Goal: Communication & Community: Answer question/provide support

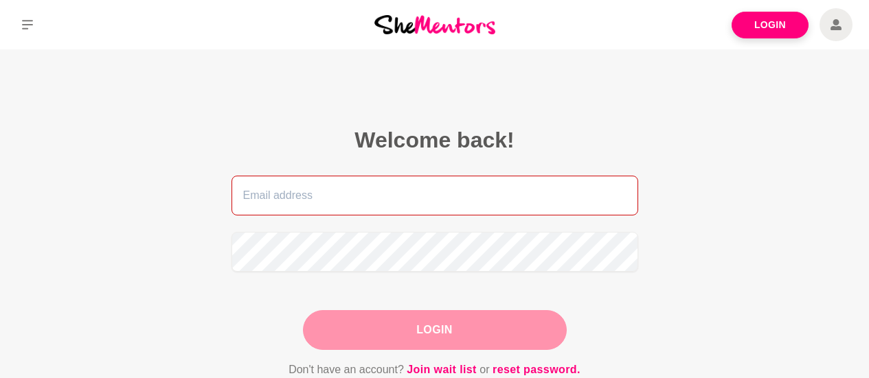
click at [286, 206] on input "email" at bounding box center [434, 196] width 407 height 40
click at [347, 195] on input "email" at bounding box center [434, 196] width 407 height 40
type input "[PERSON_NAME][EMAIL_ADDRESS][DOMAIN_NAME]"
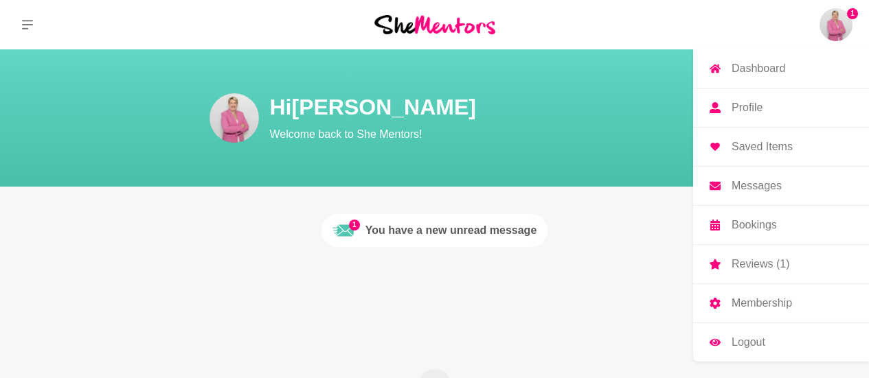
click at [826, 21] on img at bounding box center [835, 24] width 33 height 33
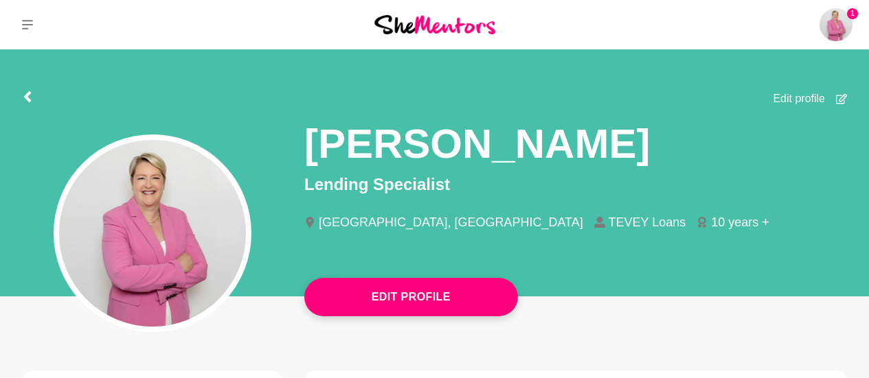
click at [0, 0] on p "Dashboard" at bounding box center [0, 0] width 0 height 0
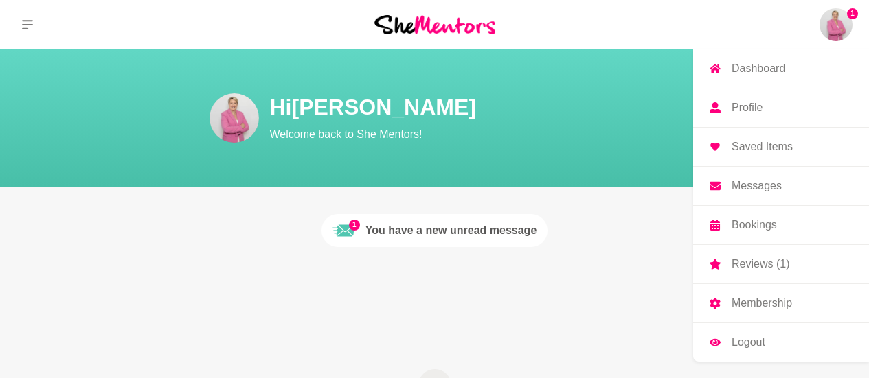
click at [844, 23] on img at bounding box center [835, 24] width 33 height 33
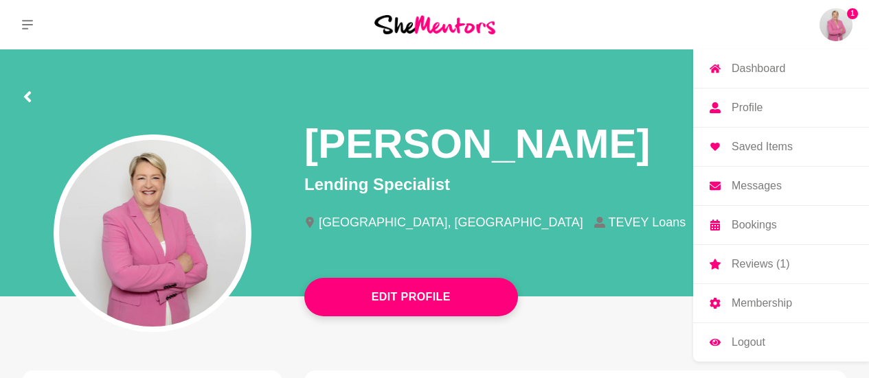
click at [758, 228] on p "Bookings" at bounding box center [754, 225] width 45 height 11
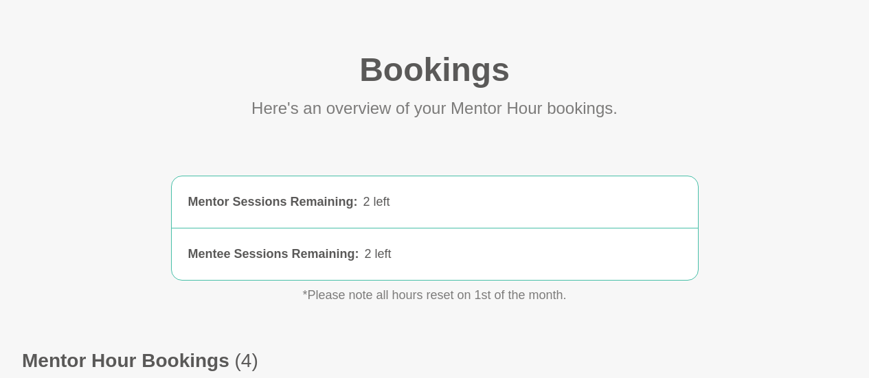
scroll to position [60, 0]
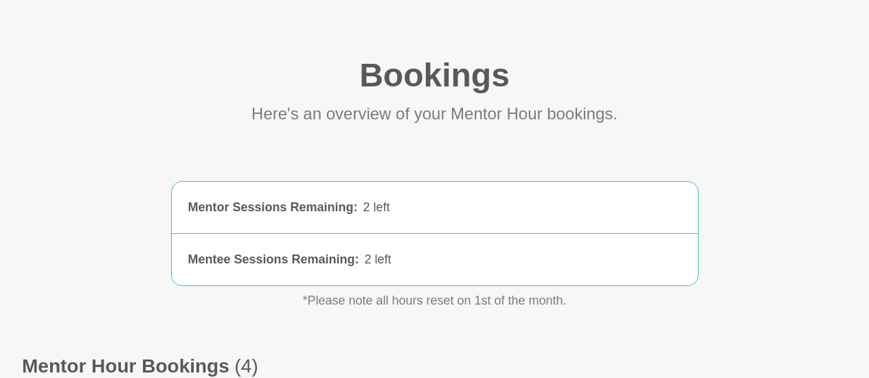
click at [351, 258] on div "Mentee Sessions Remaining :" at bounding box center [273, 260] width 171 height 19
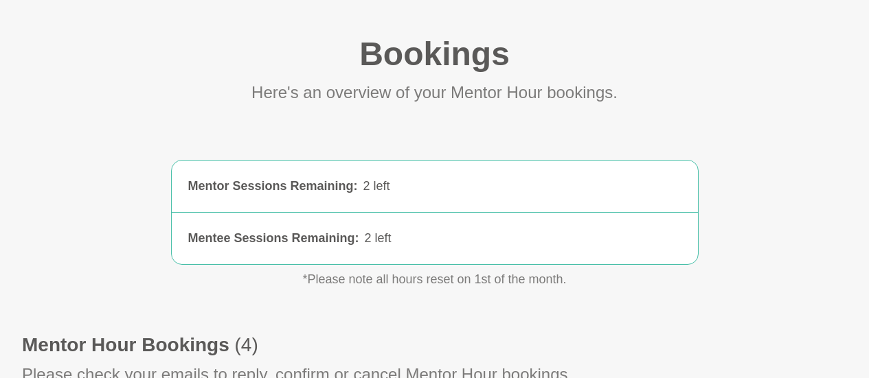
scroll to position [0, 0]
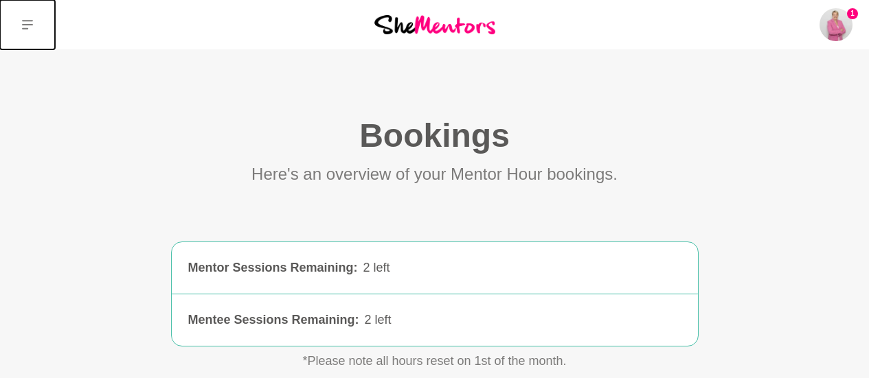
click at [26, 25] on icon at bounding box center [27, 25] width 11 height 10
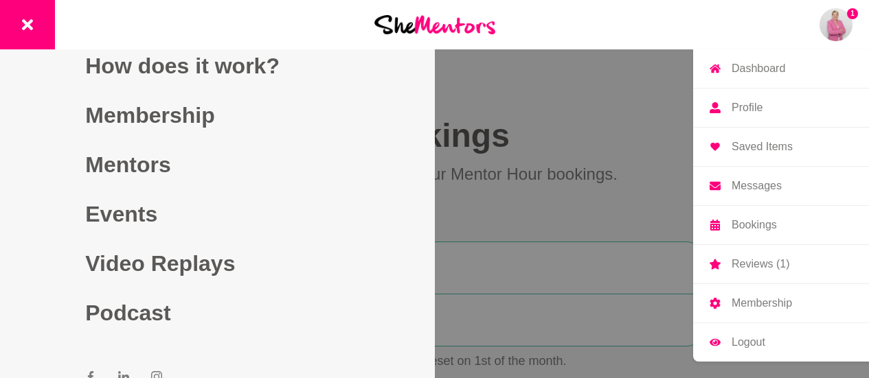
click at [843, 14] on img at bounding box center [835, 24] width 33 height 33
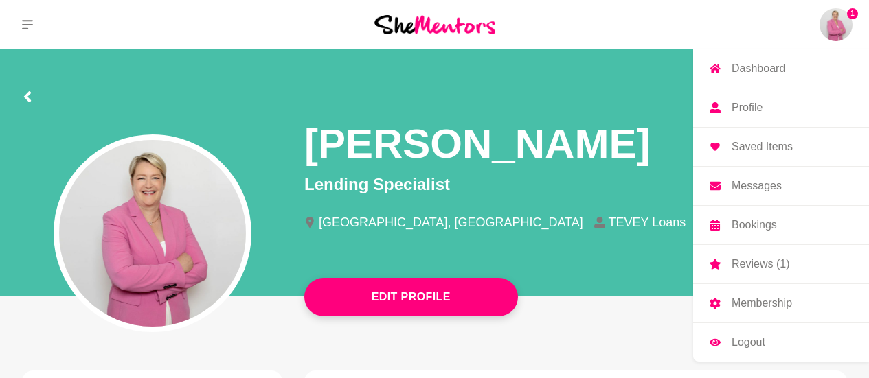
click at [734, 106] on p "Profile" at bounding box center [747, 107] width 31 height 11
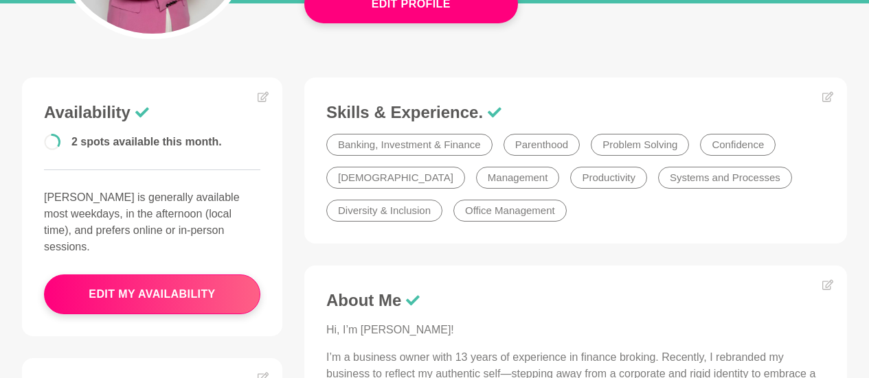
scroll to position [297, 0]
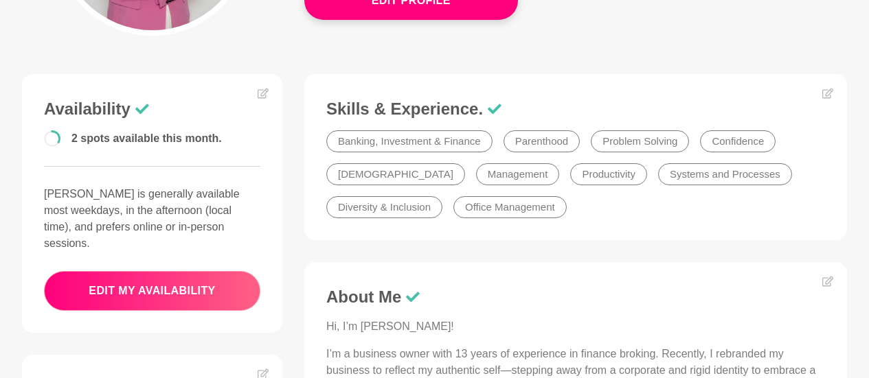
click at [167, 280] on button "edit my availability" at bounding box center [152, 291] width 216 height 40
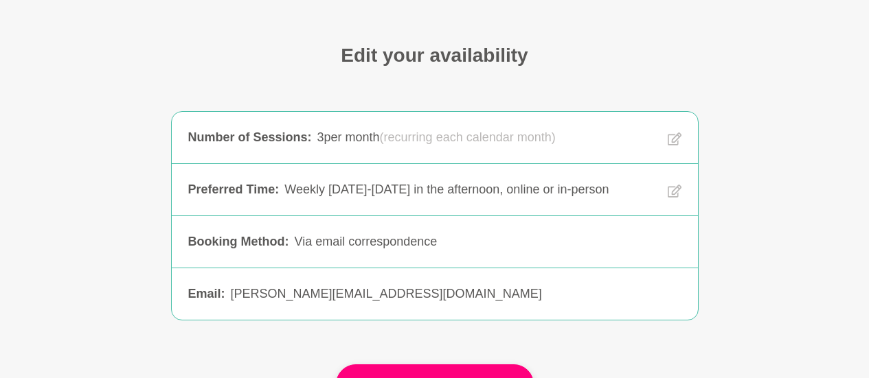
scroll to position [93, 0]
click at [670, 135] on icon at bounding box center [675, 140] width 14 height 16
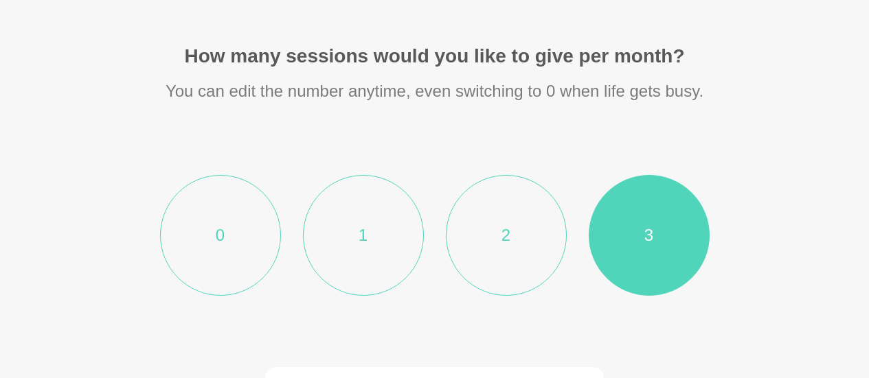
click at [230, 242] on li "0" at bounding box center [220, 235] width 121 height 121
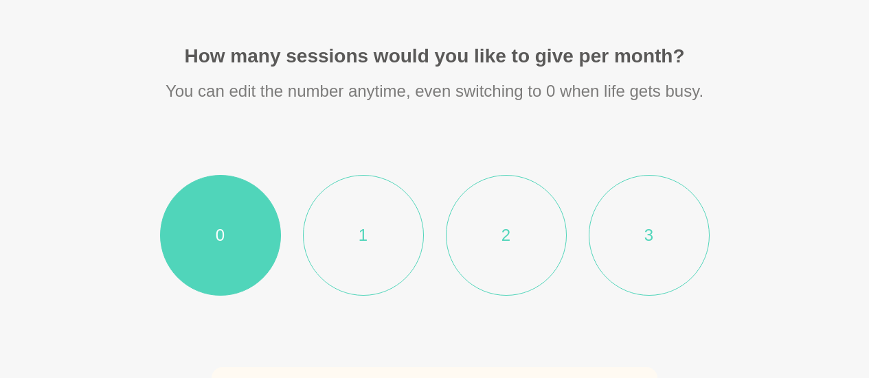
click at [775, 76] on section "How many sessions would you like to give per month? You can edit the number any…" at bounding box center [434, 288] width 703 height 488
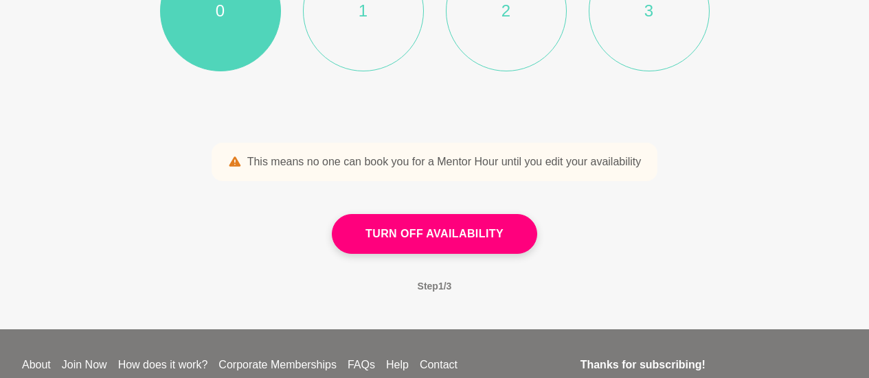
scroll to position [313, 0]
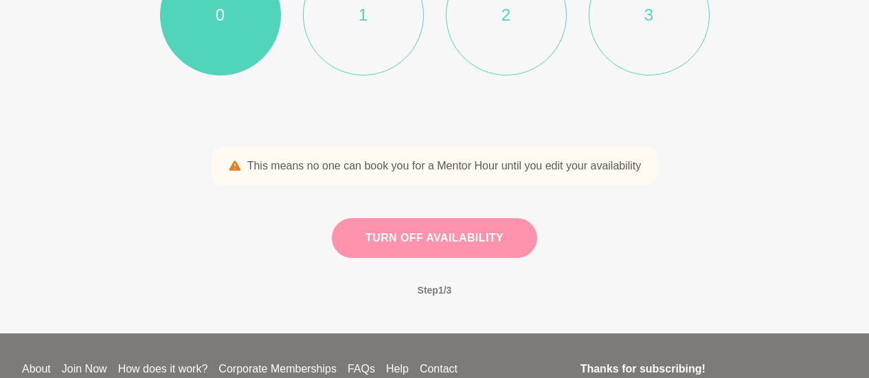
click at [433, 236] on button "Turn off availability" at bounding box center [434, 238] width 205 height 40
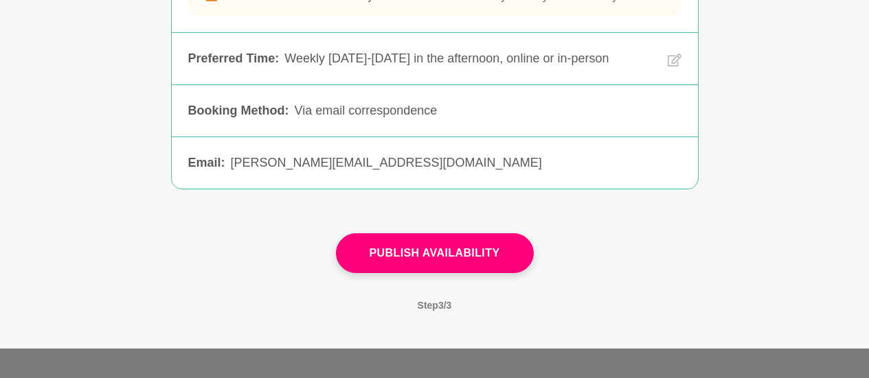
scroll to position [270, 0]
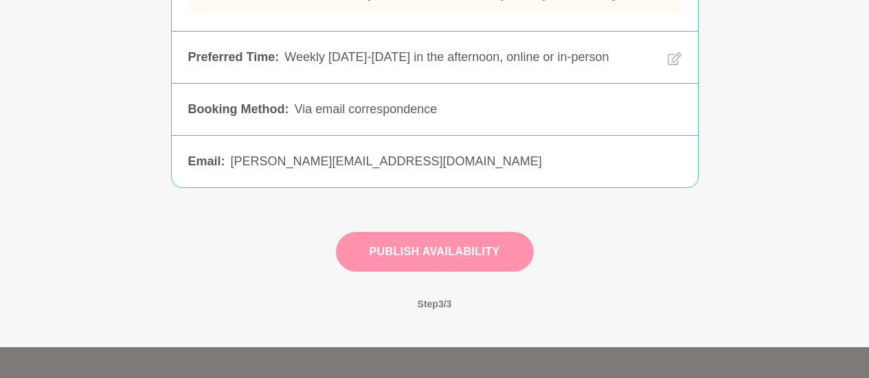
click at [448, 243] on button "Publish Availability" at bounding box center [435, 252] width 198 height 40
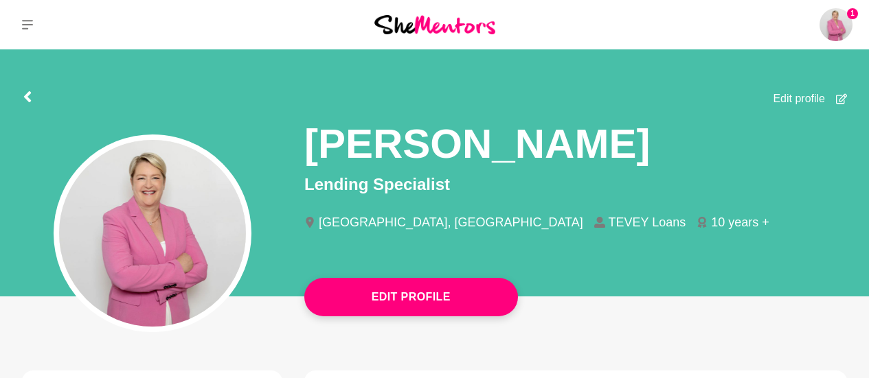
click at [828, 19] on img at bounding box center [835, 24] width 33 height 33
click at [0, 0] on p "Bookings" at bounding box center [0, 0] width 0 height 0
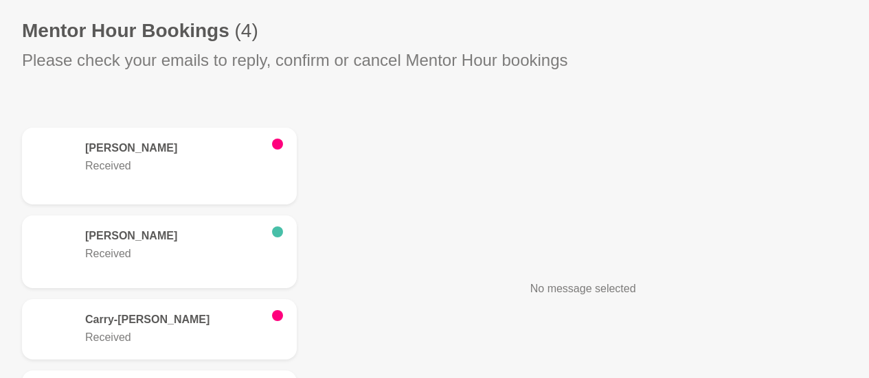
scroll to position [397, 0]
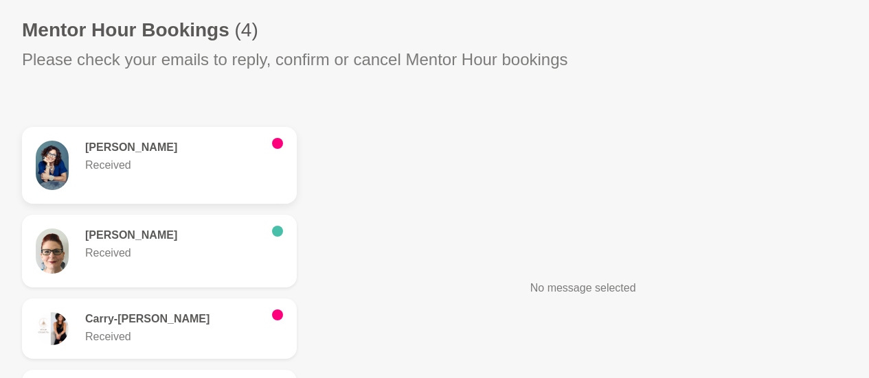
click at [143, 152] on h6 "[PERSON_NAME]" at bounding box center [173, 148] width 176 height 14
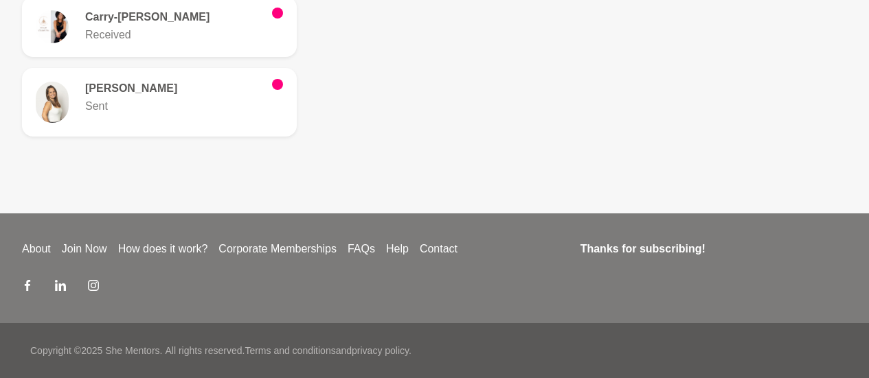
scroll to position [0, 0]
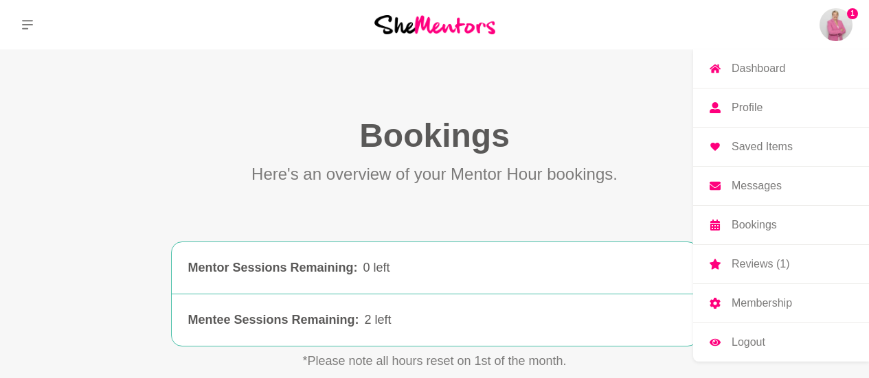
click at [837, 15] on img at bounding box center [835, 24] width 33 height 33
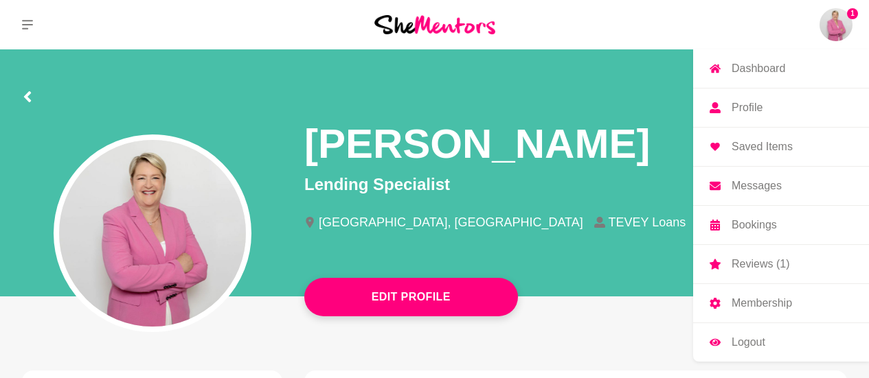
click at [762, 269] on p "Reviews (1)" at bounding box center [761, 264] width 58 height 11
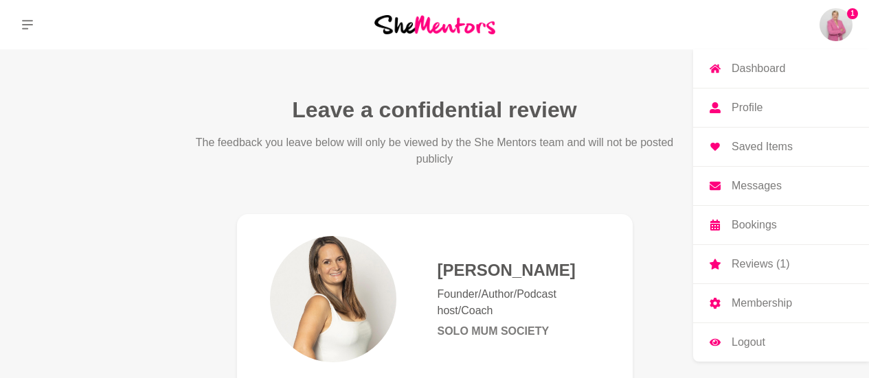
click at [832, 32] on img at bounding box center [835, 24] width 33 height 33
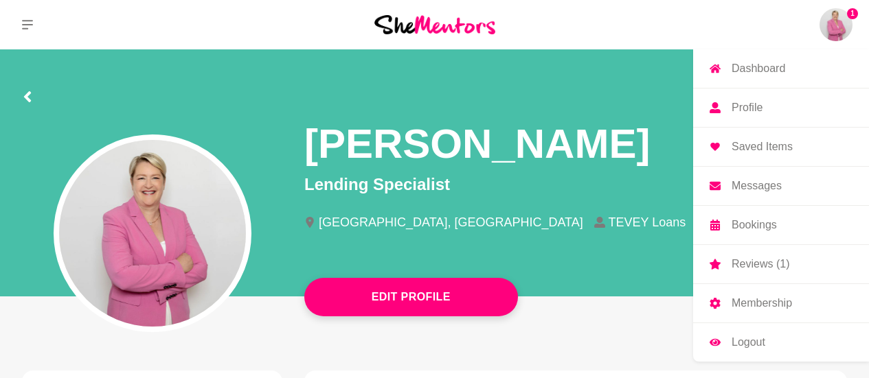
click at [743, 193] on link "Messages" at bounding box center [781, 186] width 176 height 38
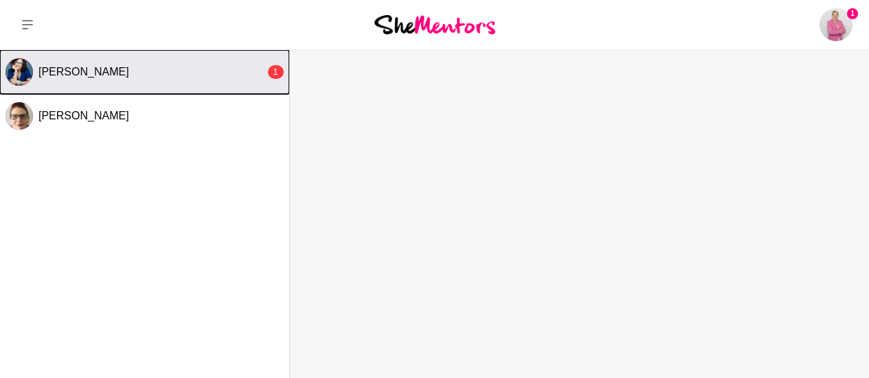
click at [65, 63] on button "[PERSON_NAME] 1" at bounding box center [144, 72] width 289 height 44
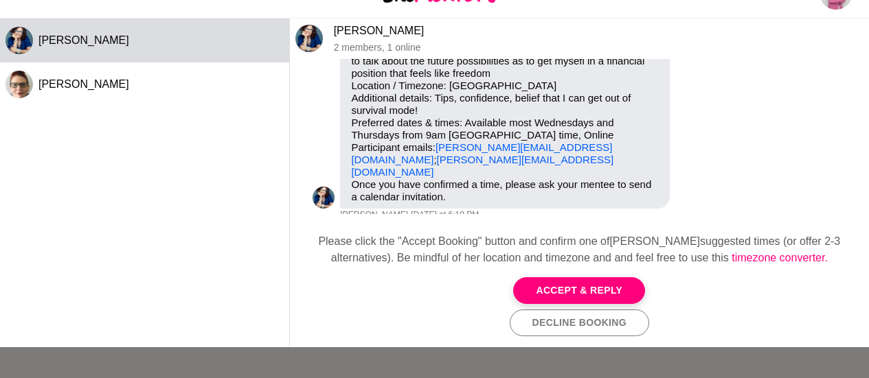
scroll to position [34, 0]
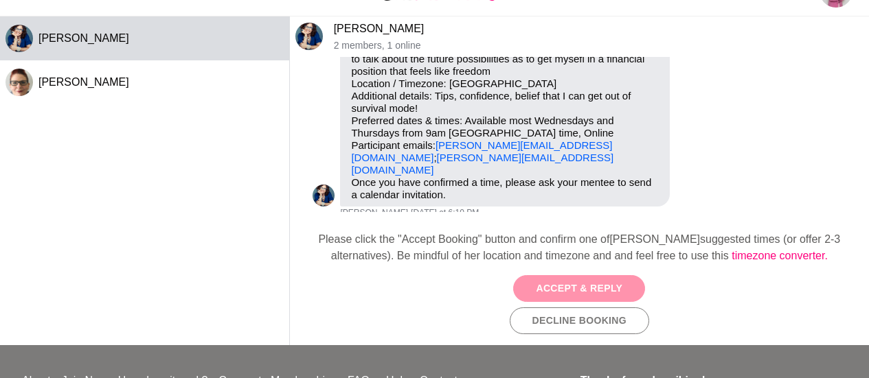
click at [580, 294] on button "Accept & Reply" at bounding box center [579, 288] width 132 height 27
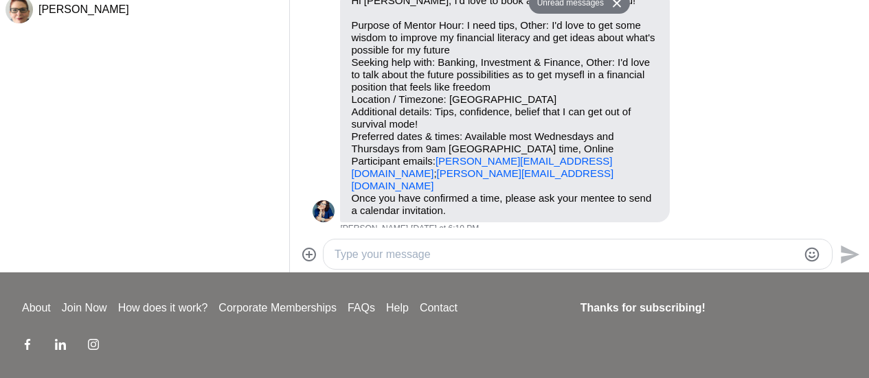
scroll to position [160, 0]
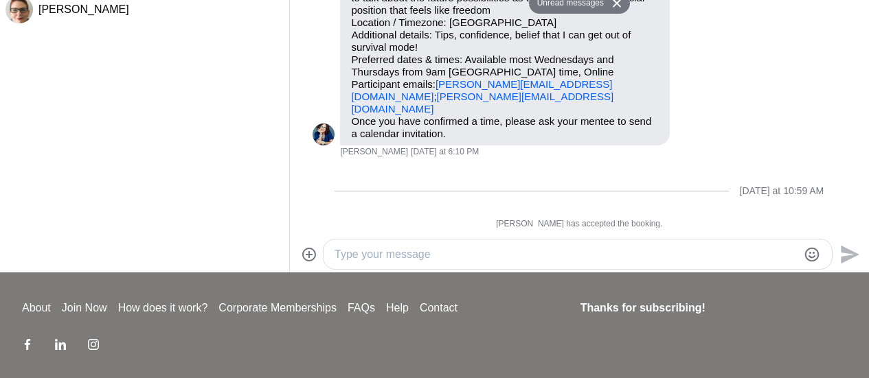
click at [378, 259] on textarea "Type your message" at bounding box center [566, 255] width 463 height 16
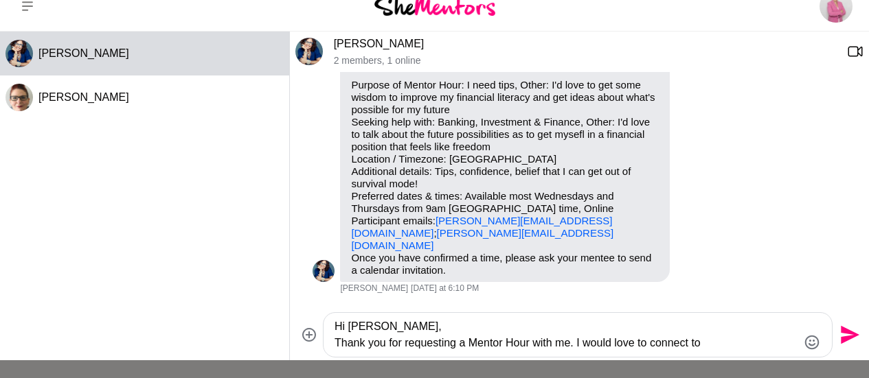
scroll to position [113, 0]
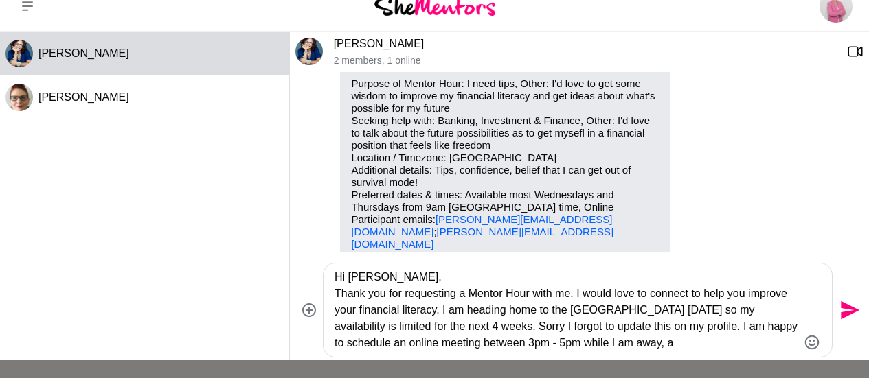
click at [376, 341] on textarea "Hi [PERSON_NAME], Thank you for requesting a Mentor Hour with me. I would love …" at bounding box center [566, 310] width 463 height 82
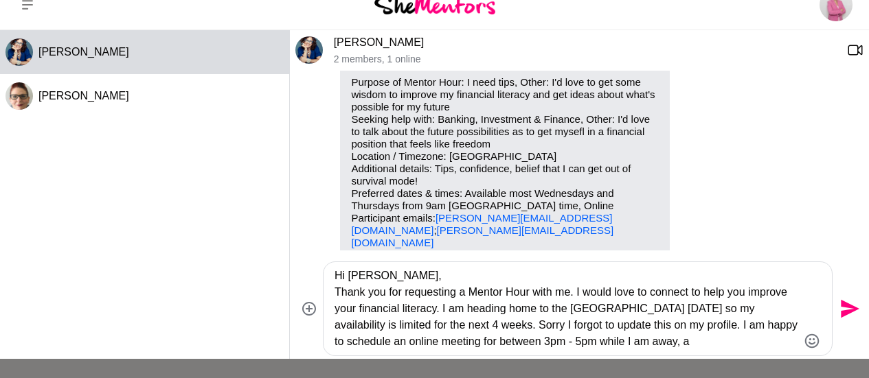
scroll to position [23, 0]
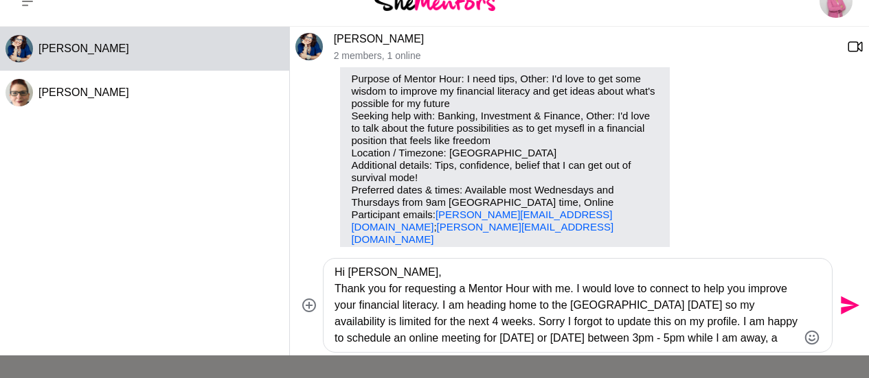
click at [714, 346] on textarea "Hi [PERSON_NAME], Thank you for requesting a Mentor Hour with me. I would love …" at bounding box center [566, 305] width 463 height 82
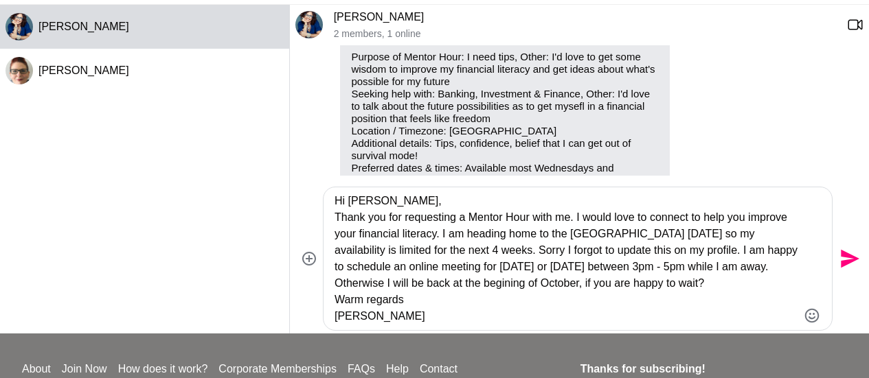
scroll to position [46, 0]
click at [614, 271] on textarea "Hi [PERSON_NAME], Thank you for requesting a Mentor Hour with me. I would love …" at bounding box center [566, 258] width 463 height 132
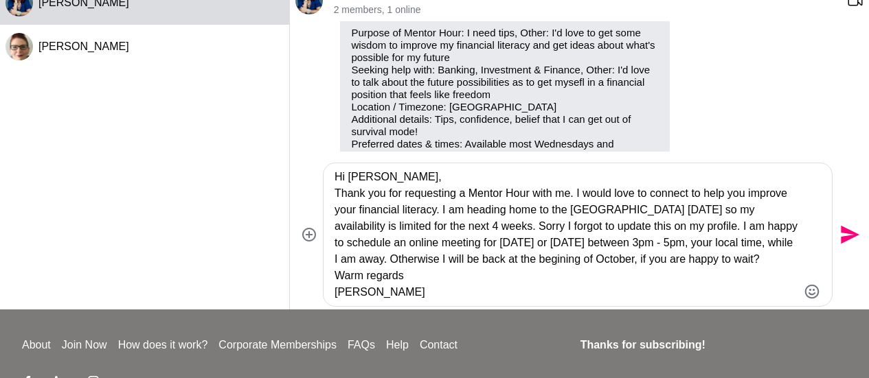
scroll to position [71, 0]
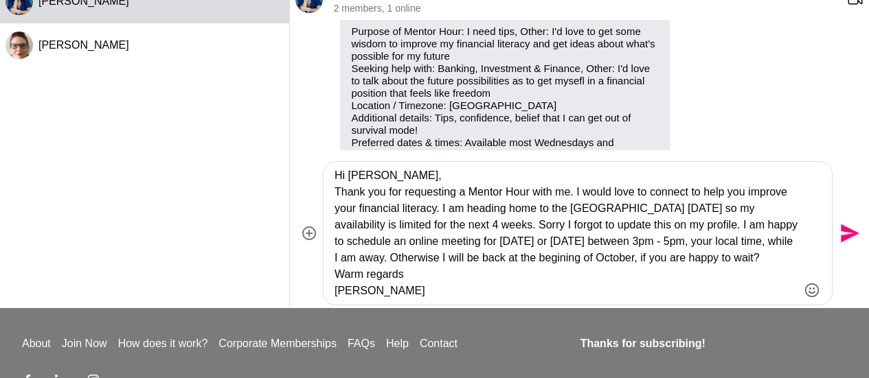
type textarea "Hi [PERSON_NAME], Thank you for requesting a Mentor Hour with me. I would love …"
drag, startPoint x: 848, startPoint y: 234, endPoint x: 524, endPoint y: 276, distance: 326.2
click at [524, 276] on textarea "Hi [PERSON_NAME], Thank you for requesting a Mentor Hour with me. I would love …" at bounding box center [566, 234] width 463 height 132
drag, startPoint x: 840, startPoint y: 229, endPoint x: 850, endPoint y: 232, distance: 10.0
click at [850, 232] on icon "Send" at bounding box center [850, 234] width 19 height 19
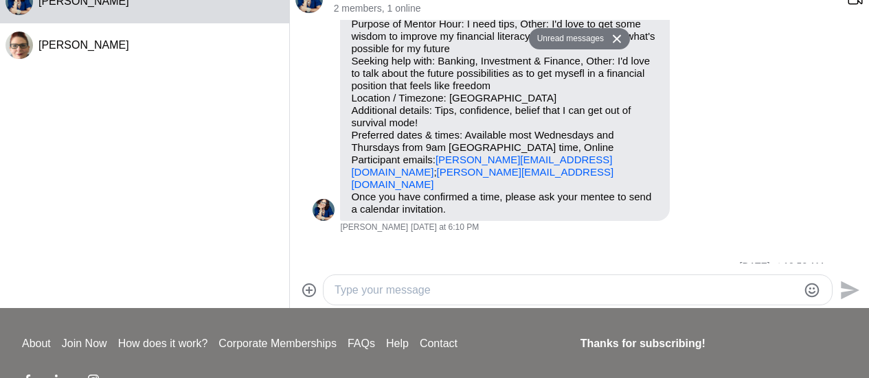
scroll to position [120, 0]
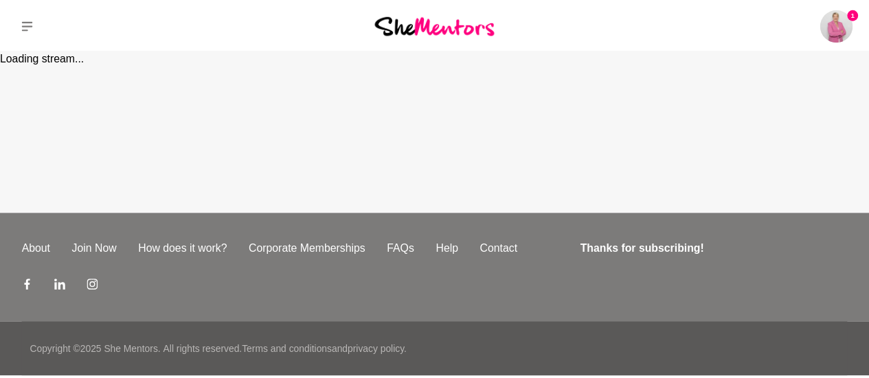
scroll to position [71, 0]
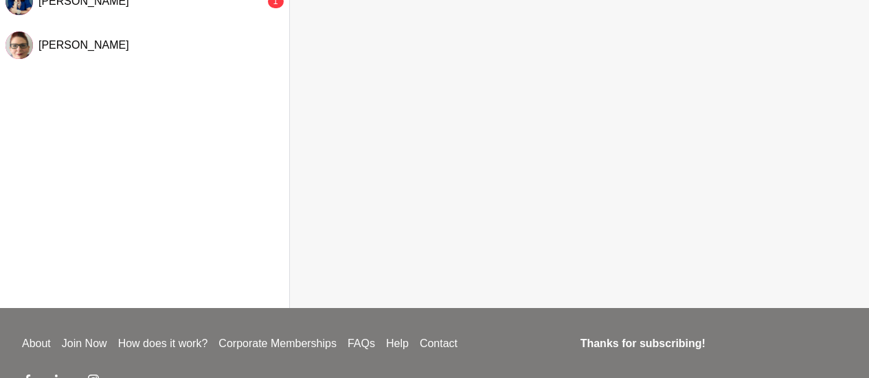
click at [208, 128] on div "[PERSON_NAME] 1 [PERSON_NAME]" at bounding box center [144, 140] width 289 height 322
